Goal: Check status: Check status

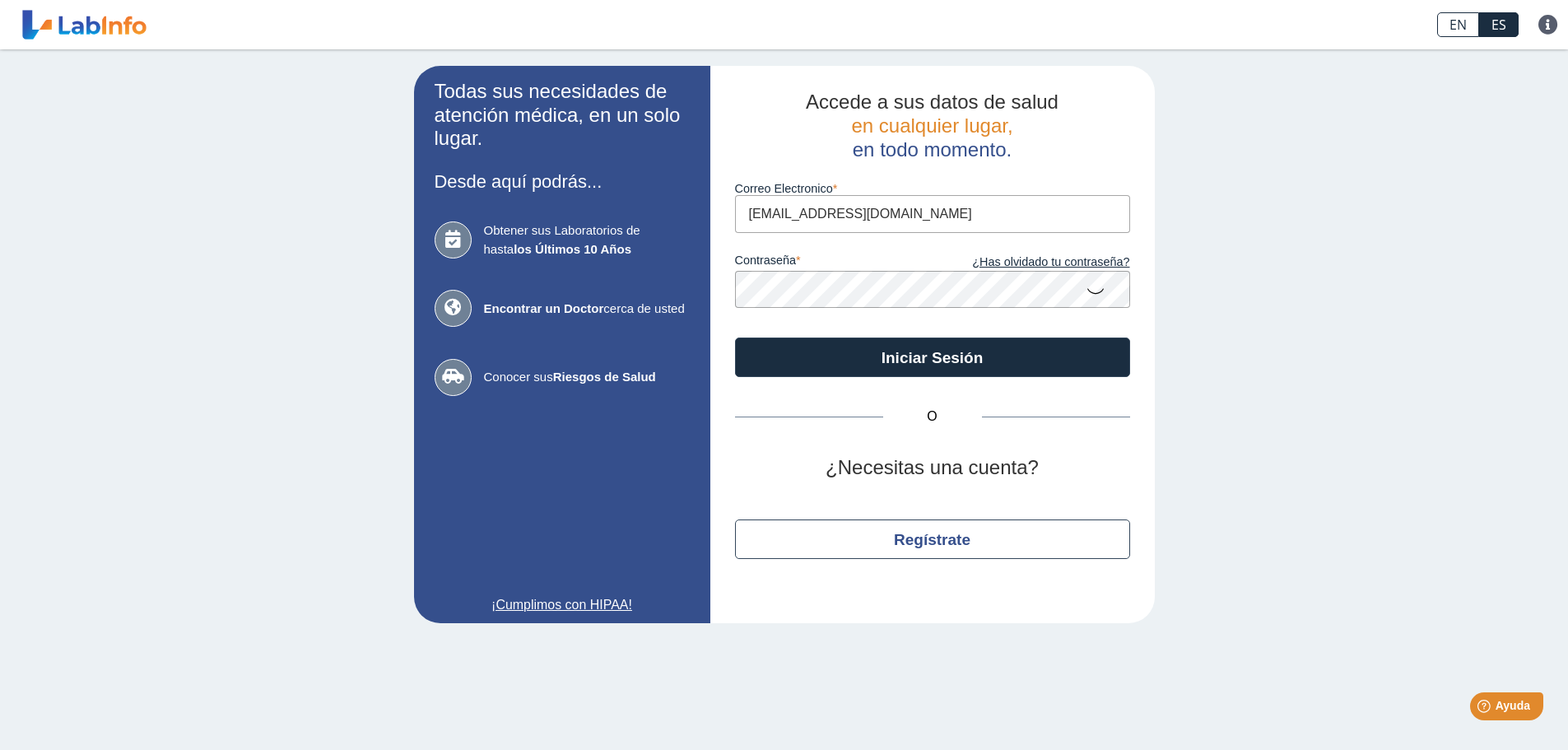
type input "[EMAIL_ADDRESS][DOMAIN_NAME]"
click at [735, 337] on button "Iniciar Sesión" at bounding box center [933, 357] width 396 height 40
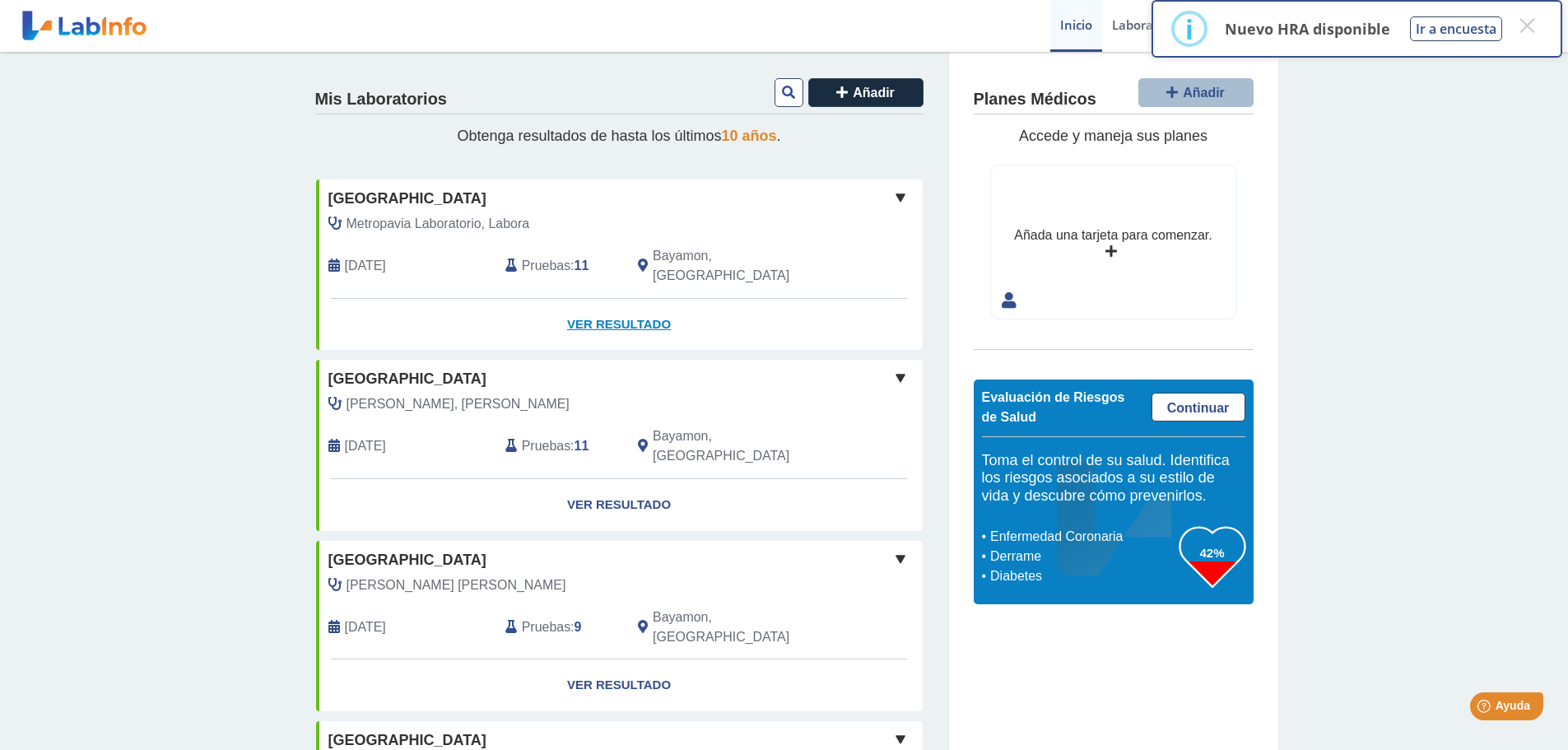
click at [621, 302] on link "Ver Resultado" at bounding box center [619, 324] width 607 height 52
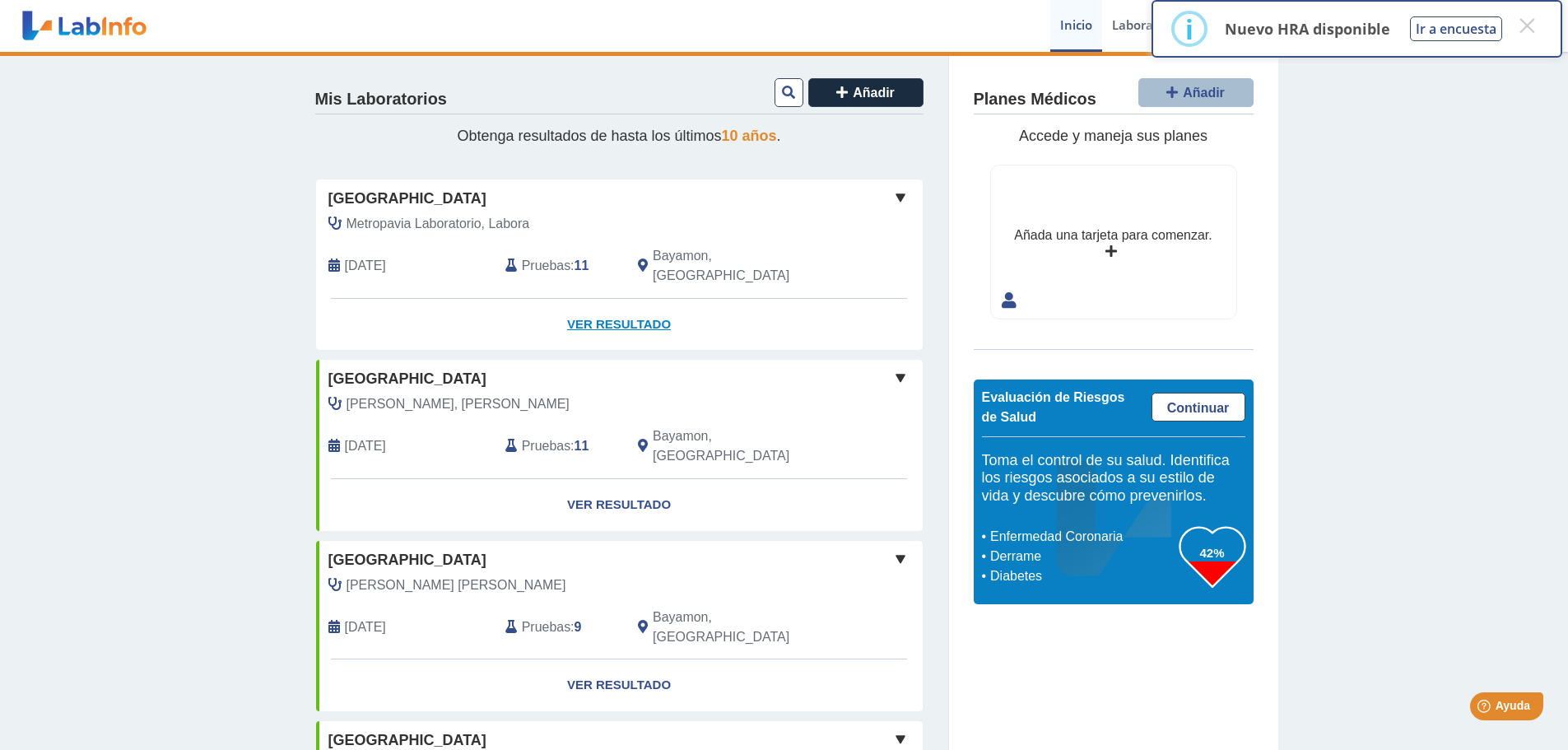
click at [622, 305] on link "Ver Resultado" at bounding box center [619, 324] width 607 height 52
click at [586, 307] on link "Ver Resultado" at bounding box center [619, 324] width 607 height 52
click at [891, 193] on span at bounding box center [900, 197] width 20 height 20
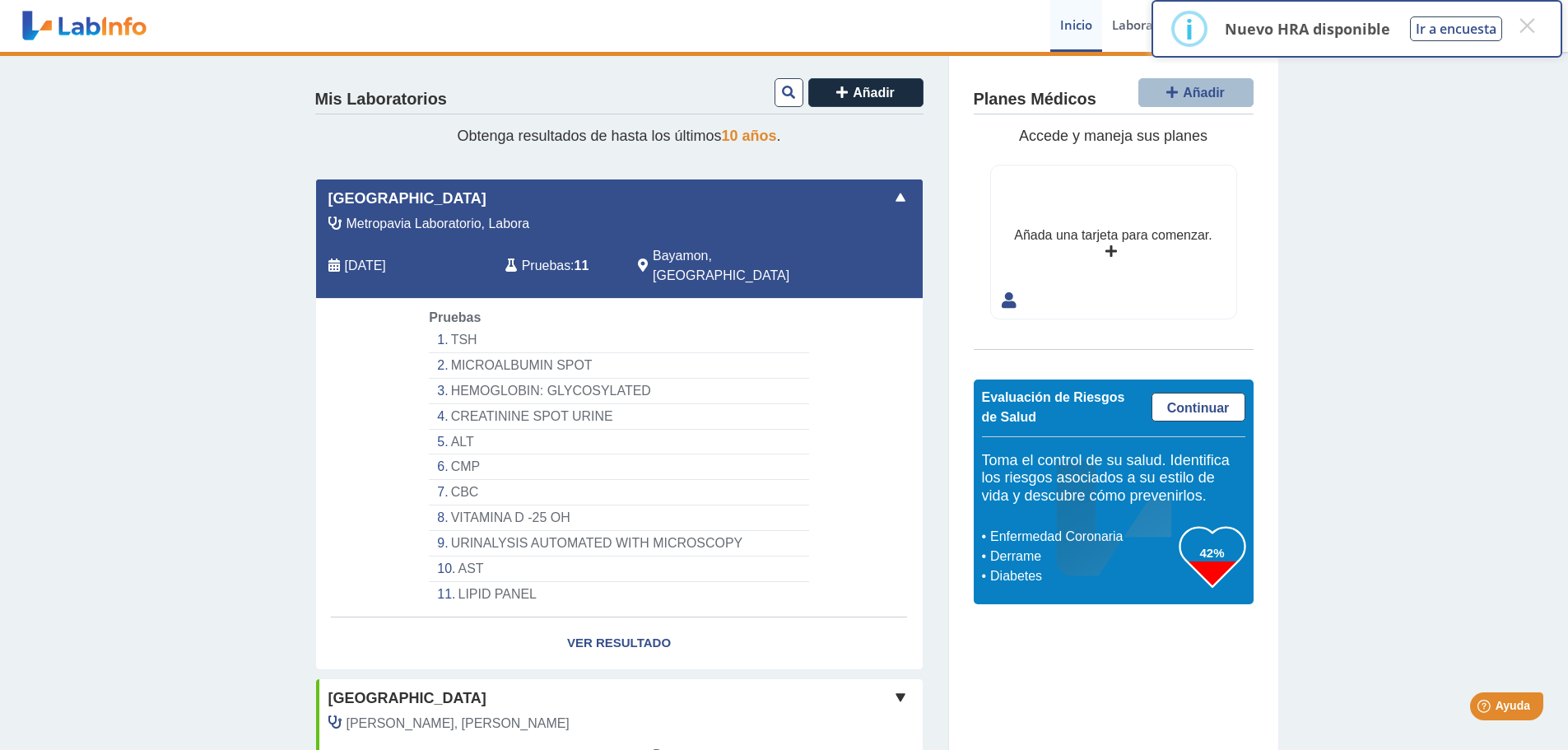
click at [450, 430] on li "ALT" at bounding box center [618, 442] width 379 height 26
click at [466, 556] on li "AST" at bounding box center [618, 568] width 379 height 26
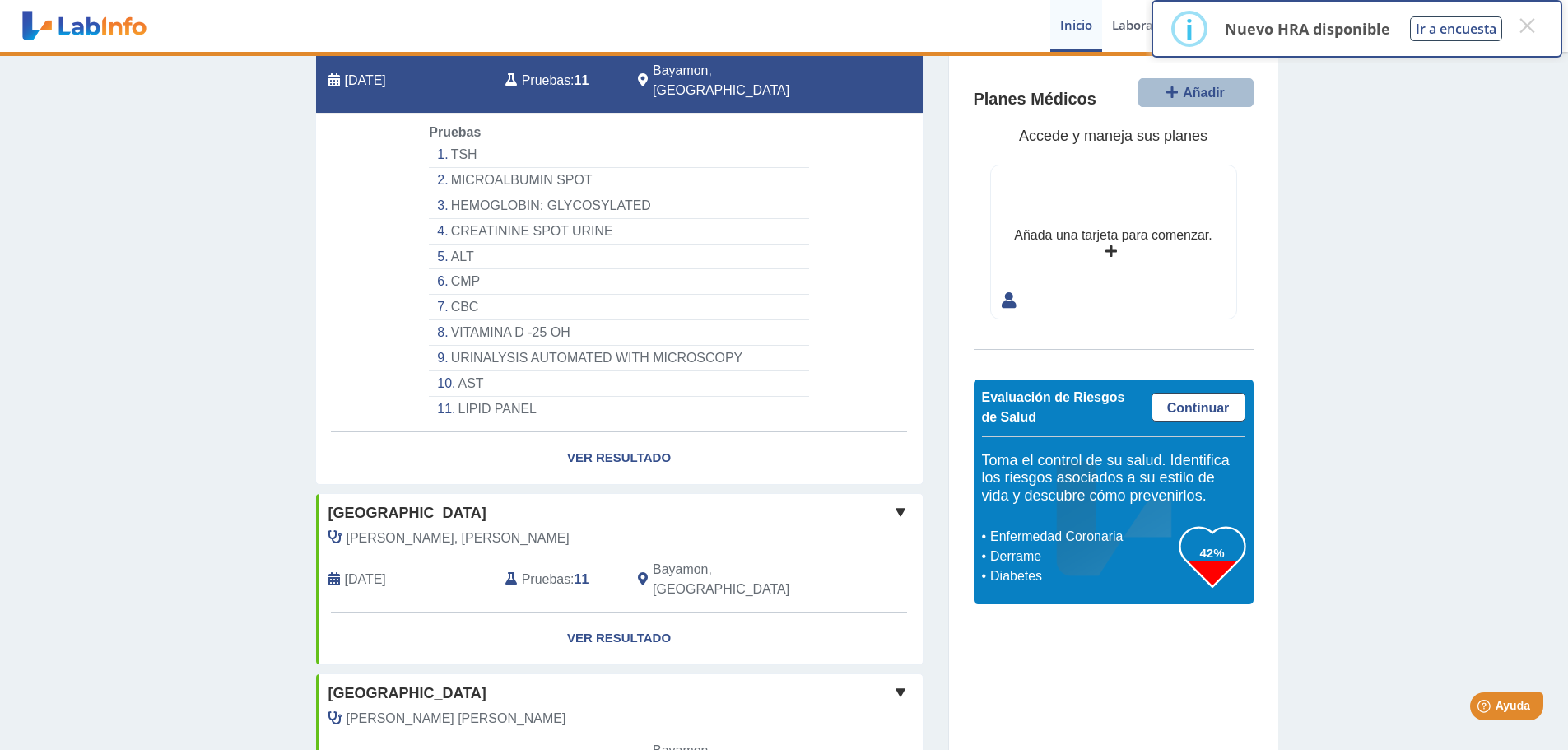
scroll to position [247, 0]
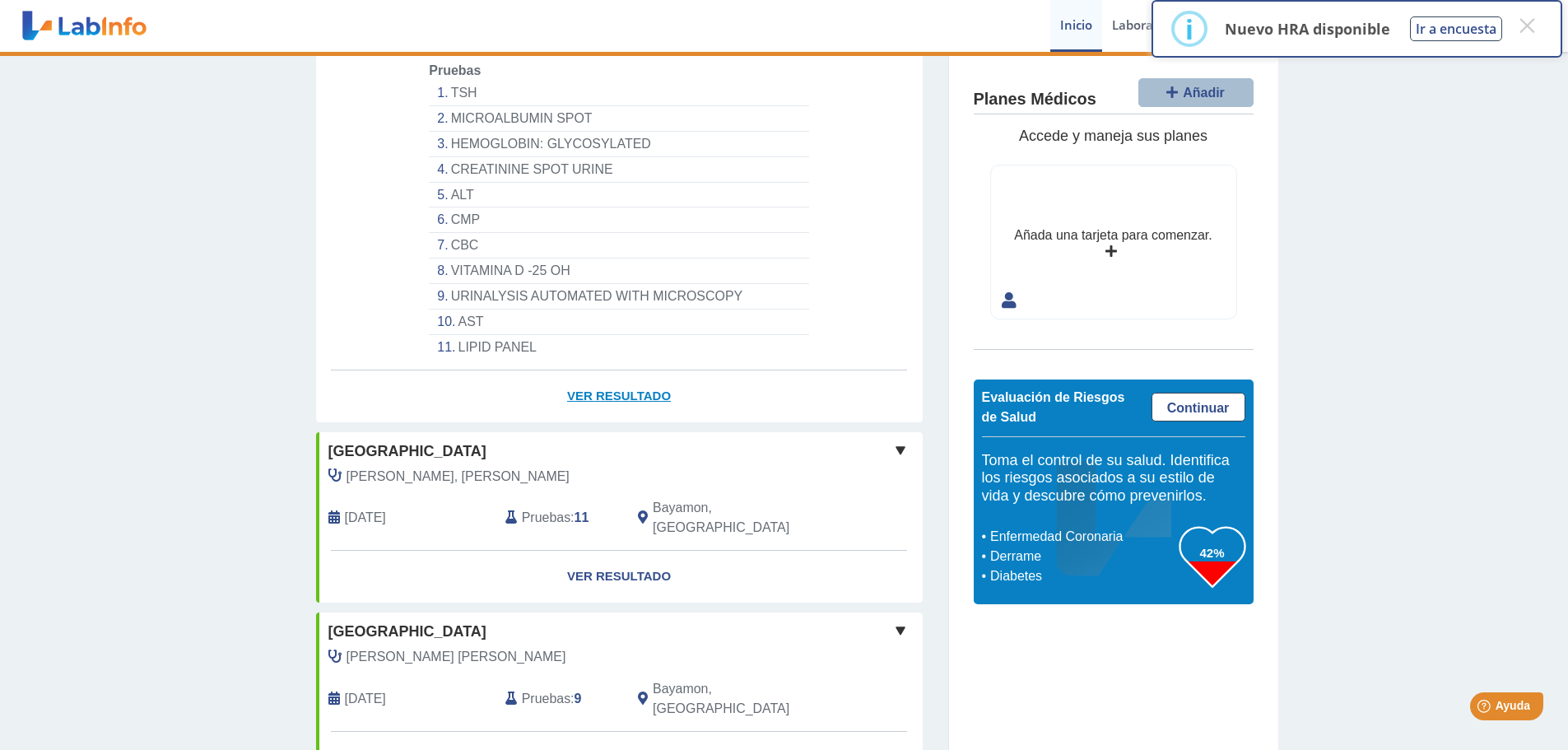
click at [625, 371] on link "Ver Resultado" at bounding box center [619, 396] width 607 height 52
click at [605, 377] on link "Ver Resultado" at bounding box center [619, 396] width 607 height 52
click at [1540, 25] on button "×" at bounding box center [1526, 25] width 29 height 29
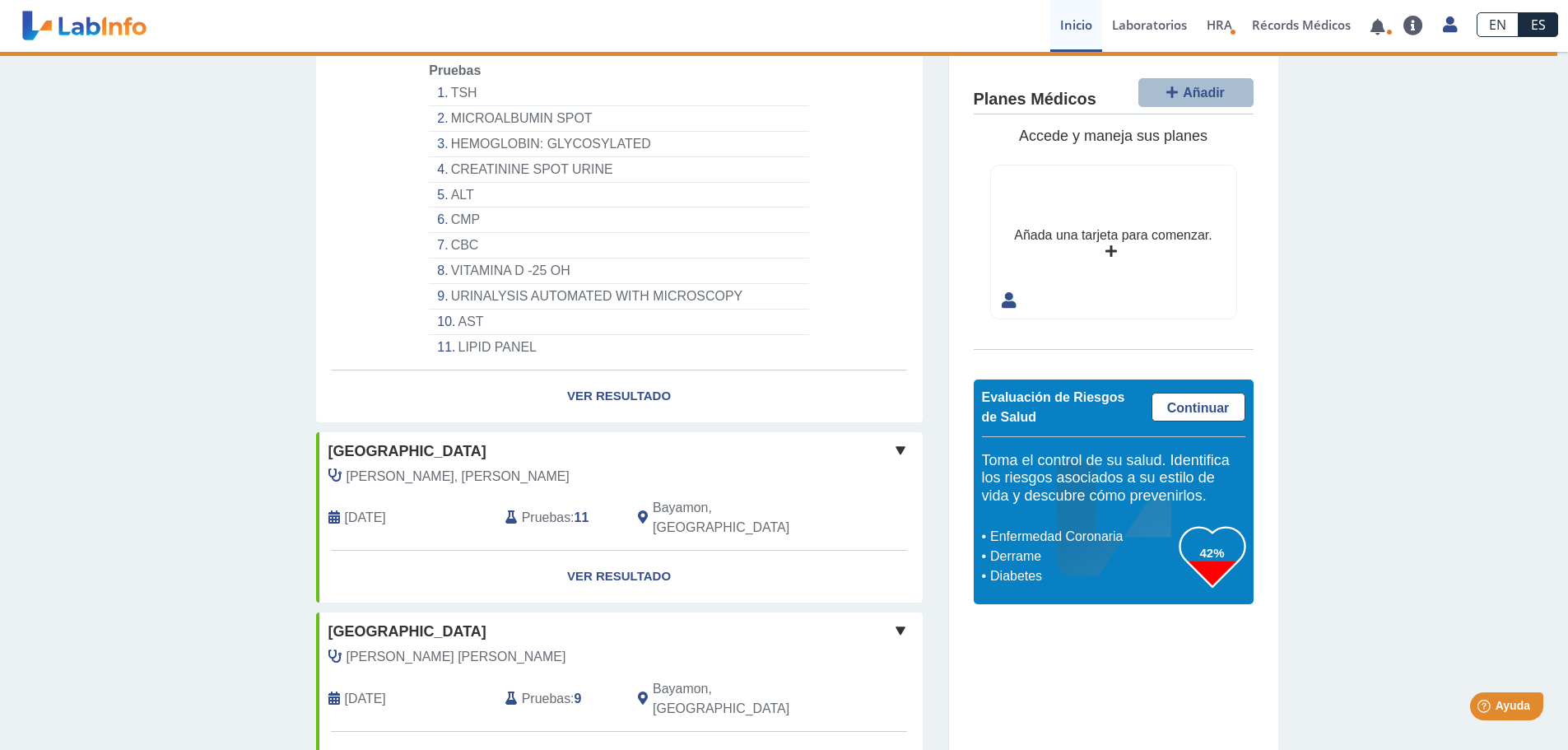
scroll to position [0, 0]
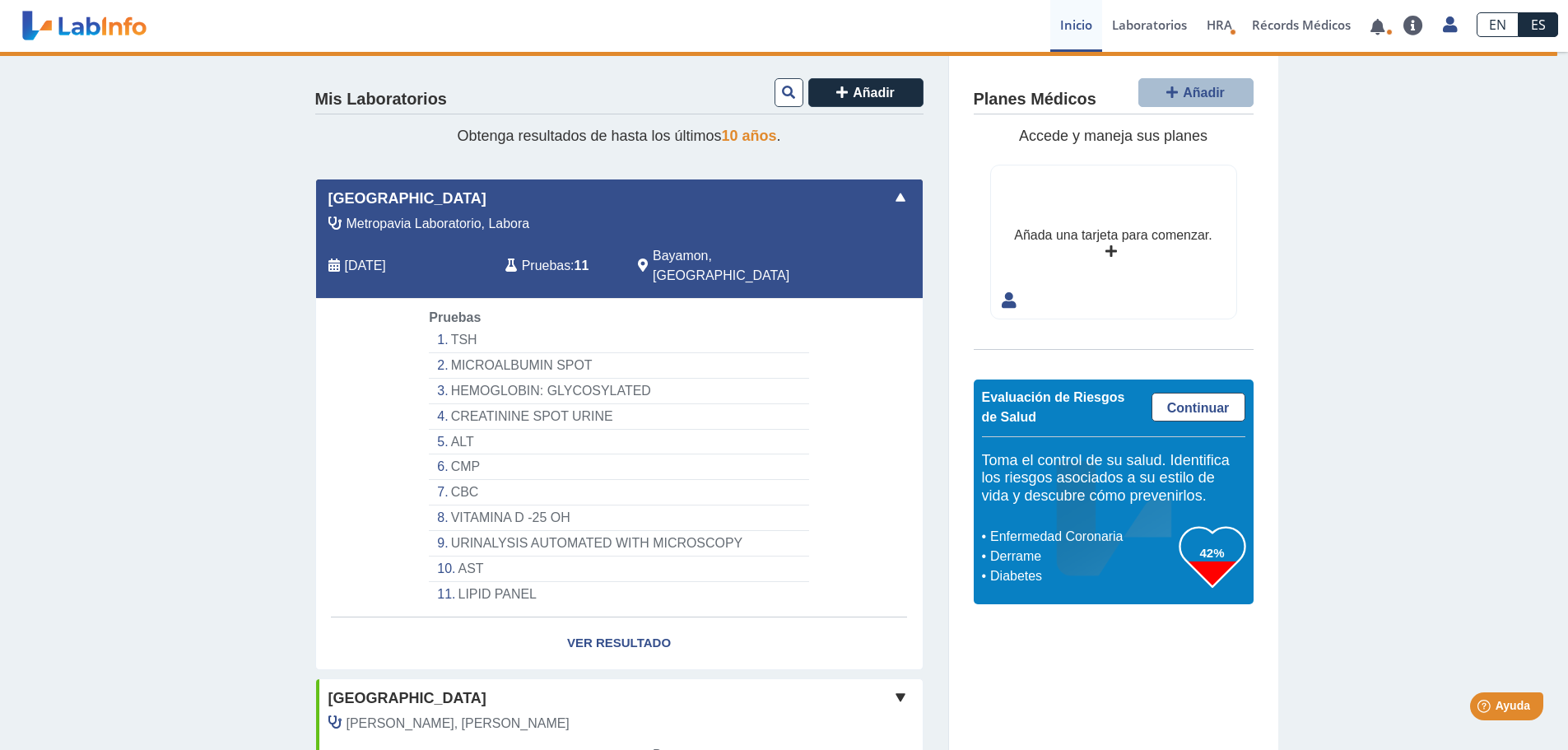
click at [900, 191] on span at bounding box center [900, 197] width 20 height 20
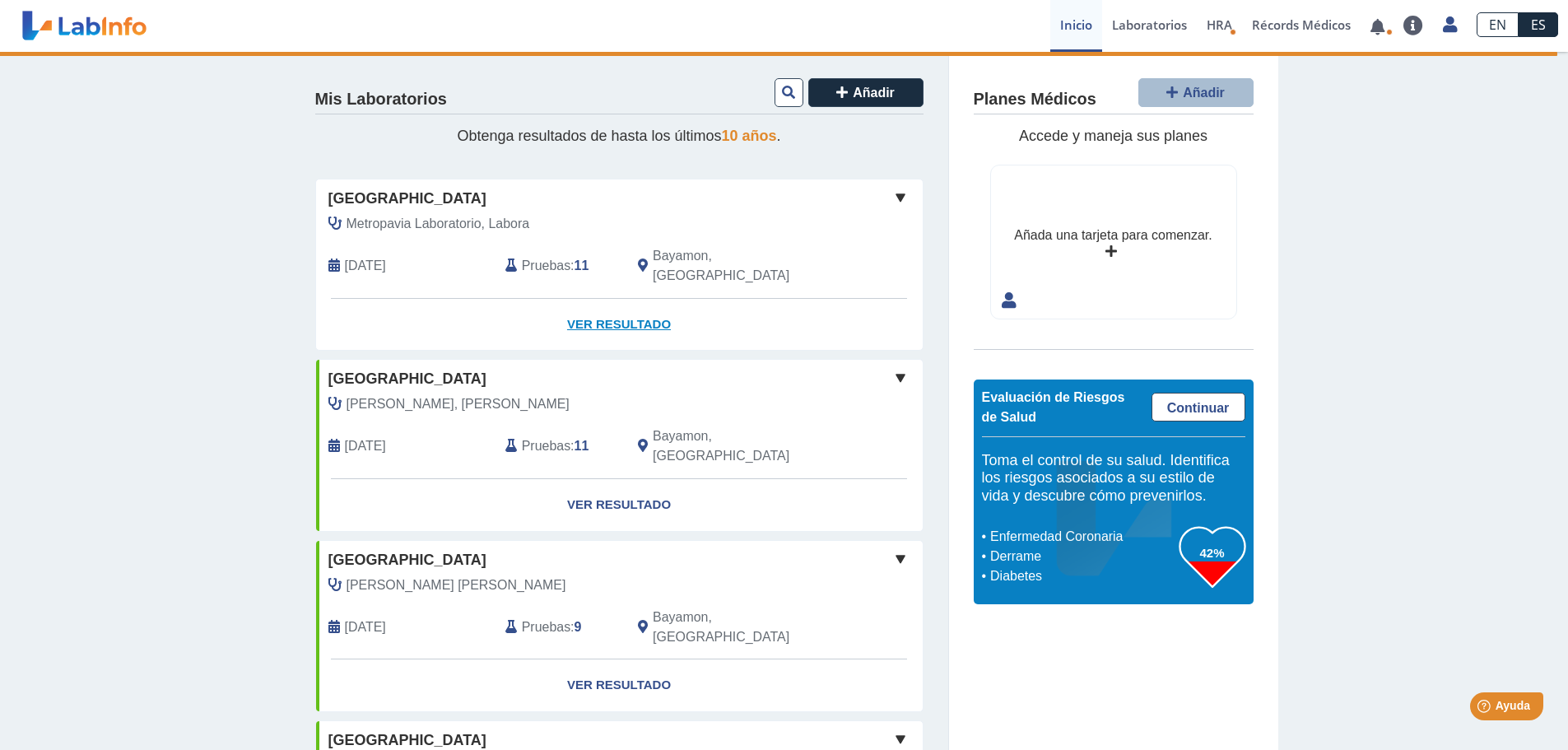
click at [587, 303] on link "Ver Resultado" at bounding box center [619, 324] width 607 height 52
click at [623, 303] on link "Ver Resultado" at bounding box center [619, 324] width 607 height 52
click at [892, 201] on span at bounding box center [900, 197] width 20 height 20
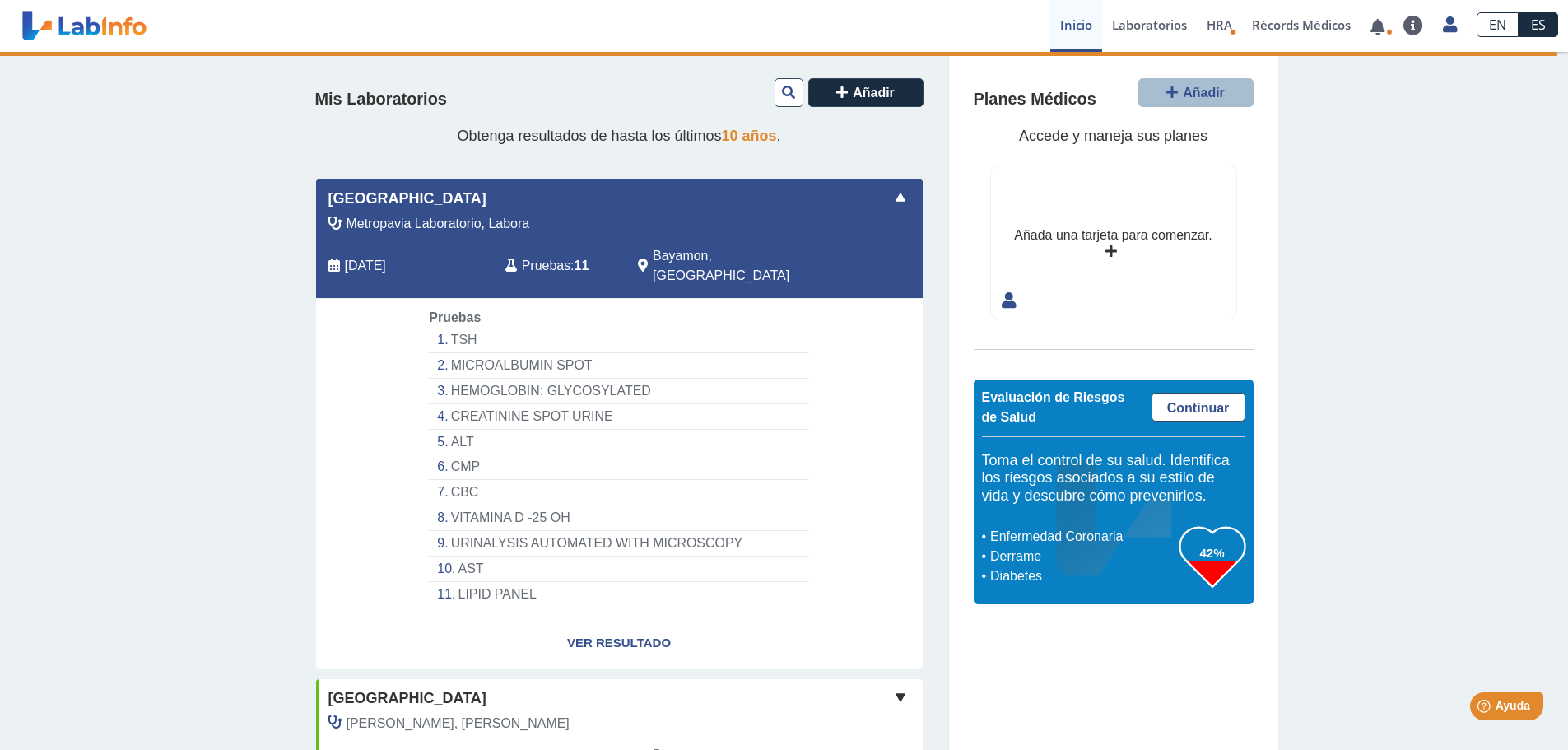
click at [560, 256] on span "Pruebas" at bounding box center [546, 265] width 48 height 20
click at [573, 624] on link "Ver Resultado" at bounding box center [619, 643] width 607 height 52
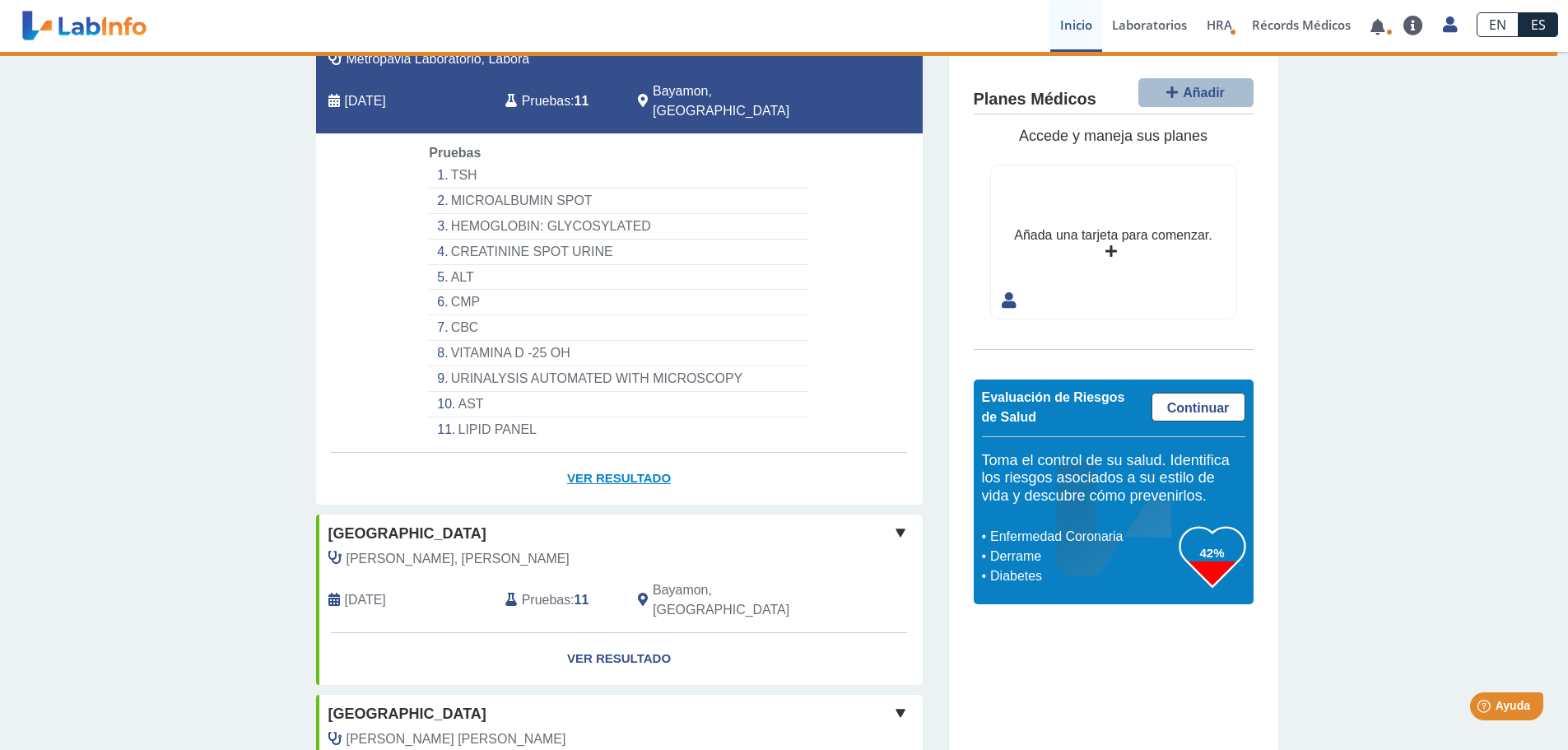
click at [602, 452] on link "Ver Resultado" at bounding box center [619, 478] width 607 height 52
click at [385, 91] on span "[DATE]" at bounding box center [365, 101] width 41 height 20
click at [567, 87] on div "Pruebas : 11" at bounding box center [559, 102] width 132 height 40
click at [702, 91] on span "Bayamon, [GEOGRAPHIC_DATA]" at bounding box center [743, 102] width 182 height 40
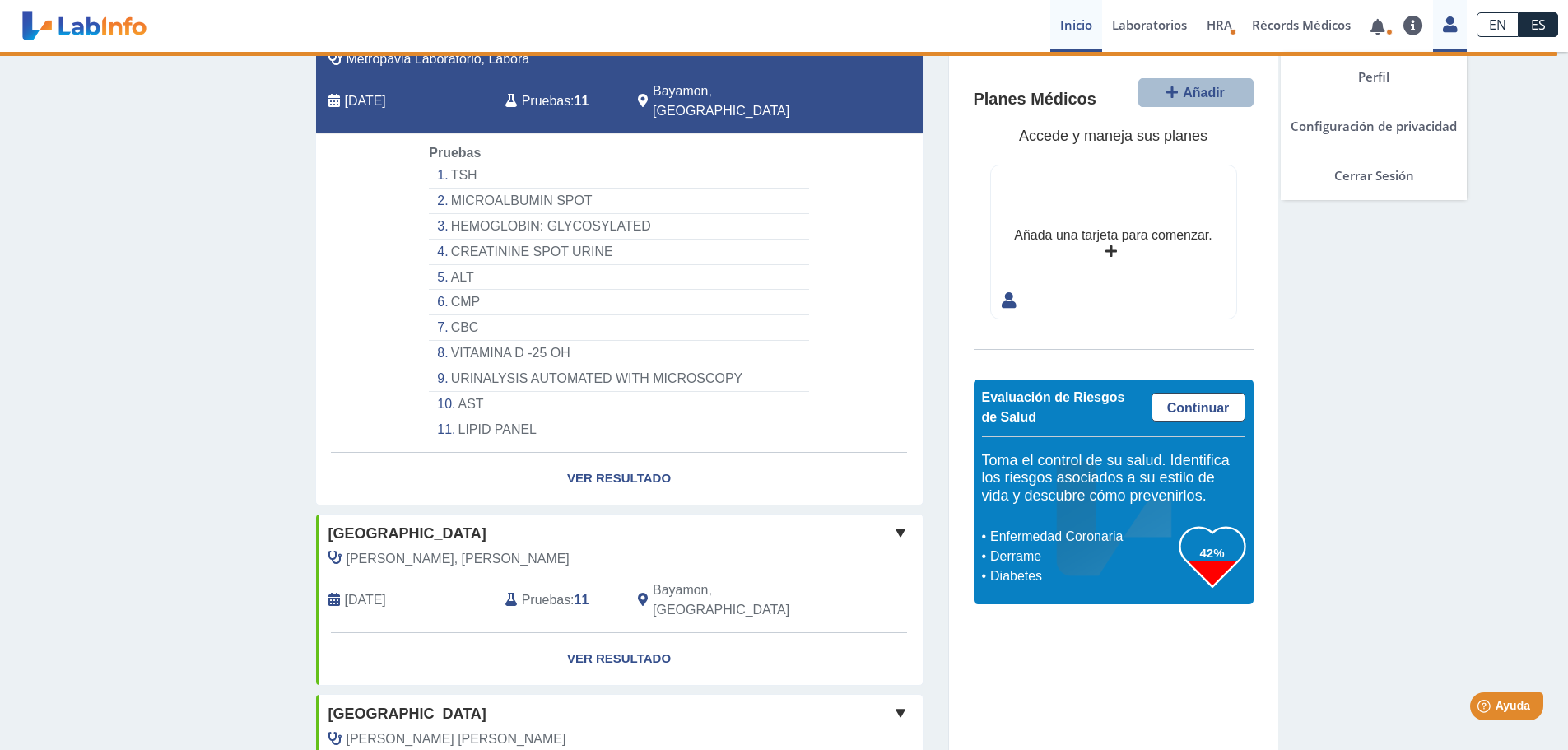
click at [1451, 27] on icon at bounding box center [1449, 24] width 14 height 12
click at [1375, 174] on link "Cerrar Sesión" at bounding box center [1374, 175] width 186 height 49
click at [1453, 22] on icon at bounding box center [1449, 24] width 14 height 12
click at [1363, 169] on link "Cerrar Sesión" at bounding box center [1374, 175] width 186 height 49
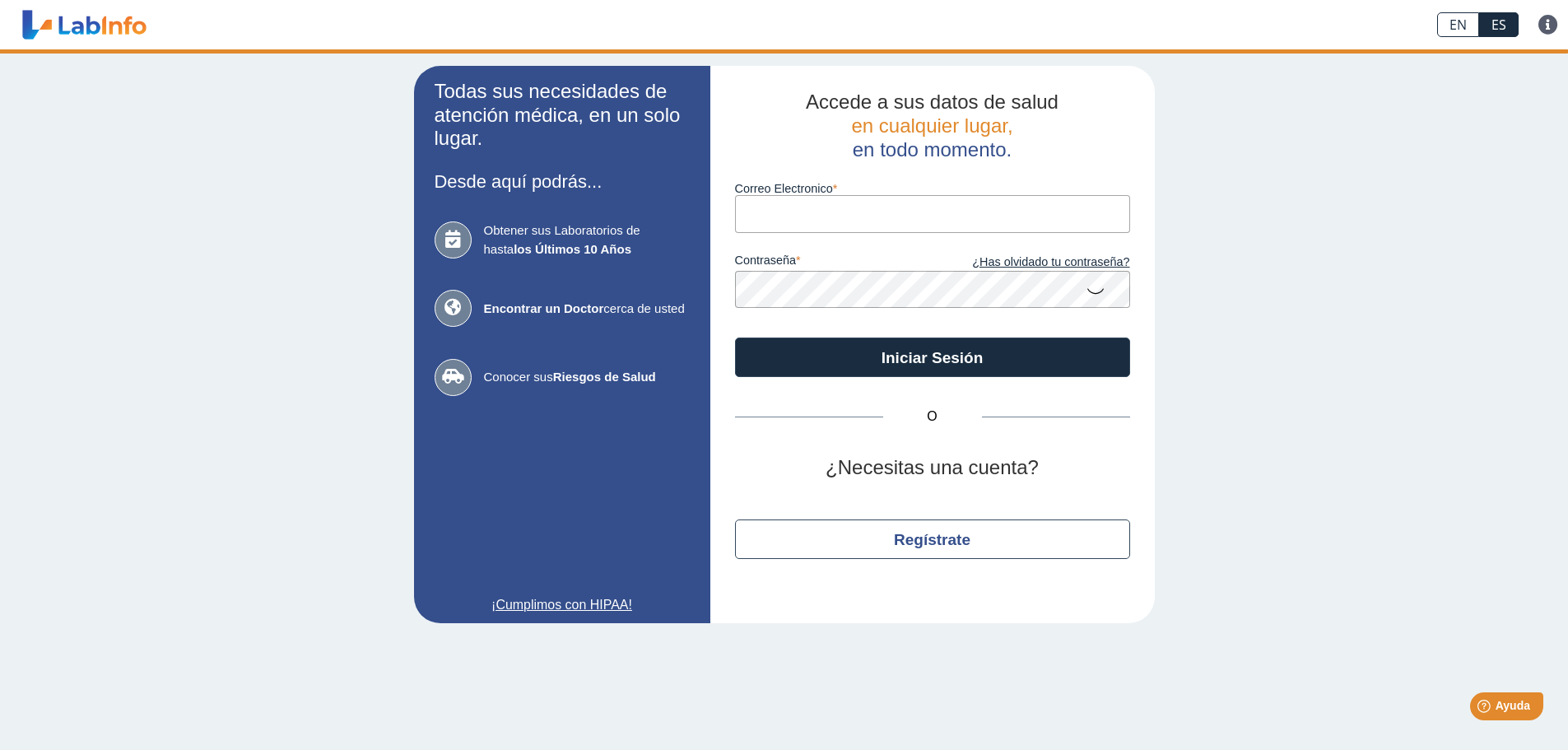
type input "[EMAIL_ADDRESS][DOMAIN_NAME]"
